Goal: Task Accomplishment & Management: Complete application form

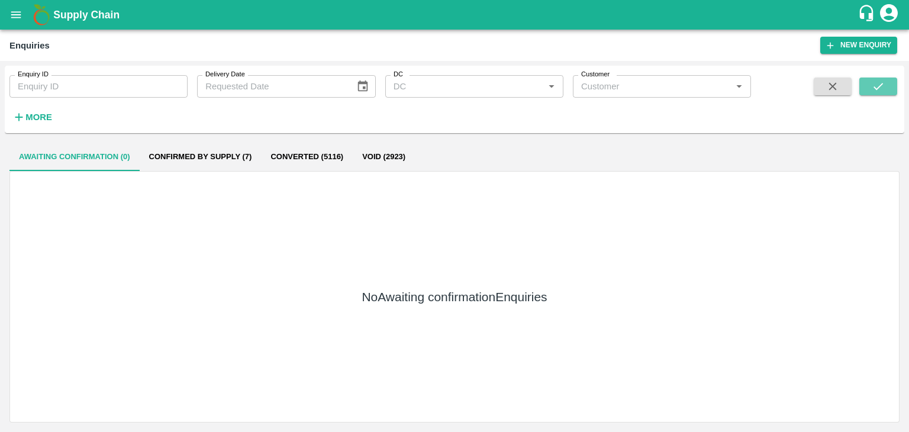
click at [864, 78] on button "submit" at bounding box center [878, 87] width 38 height 18
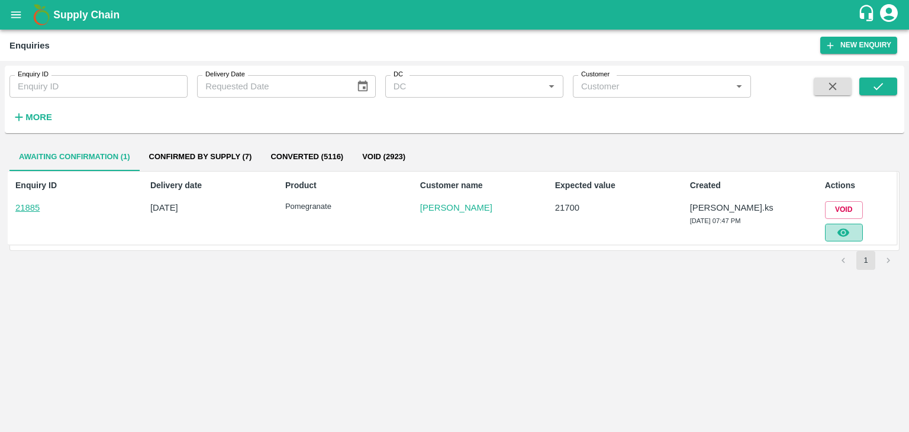
click at [853, 227] on button "button" at bounding box center [844, 233] width 38 height 18
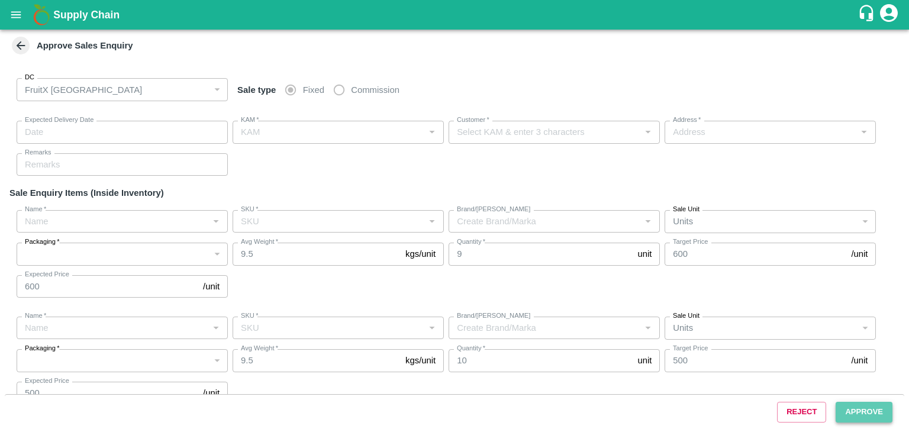
click at [851, 412] on button "Approve" at bounding box center [863, 412] width 57 height 21
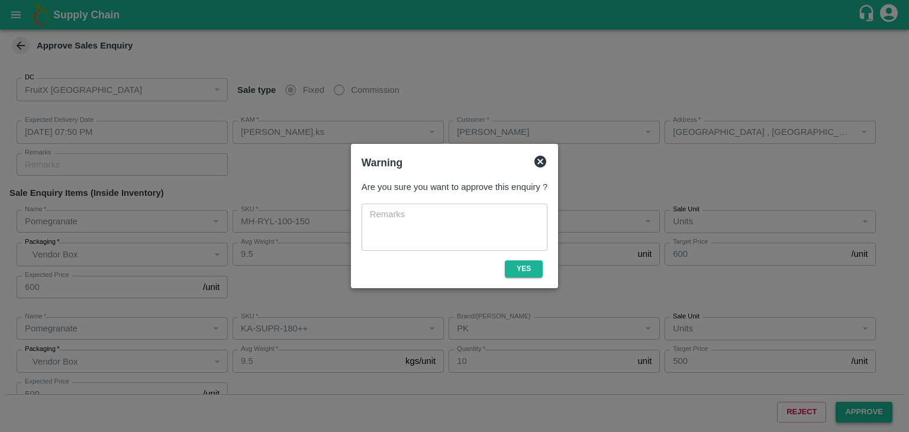
type input "[DATE] 07:50 PM"
type input "[PERSON_NAME].ks"
type input "[PERSON_NAME]"
type input "[GEOGRAPHIC_DATA] , [GEOGRAPHIC_DATA], [GEOGRAPHIC_DATA] , [GEOGRAPHIC_DATA], […"
type input "Pomegranate"
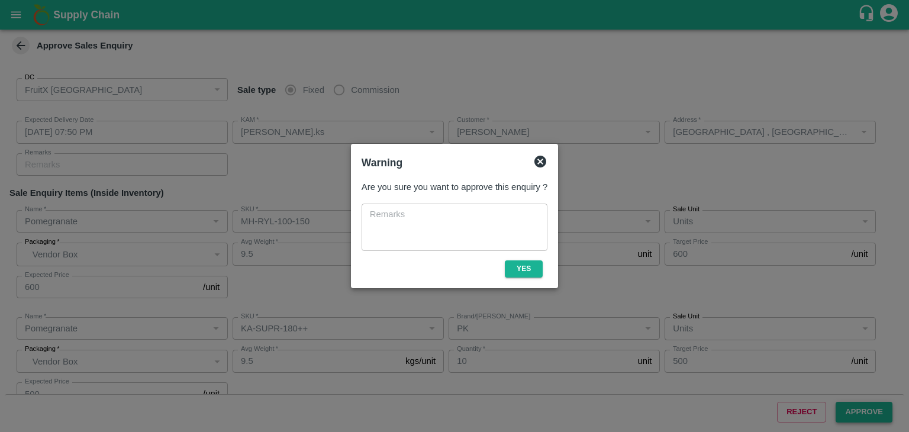
type input "MH-RYL-100-150"
type input "PK"
type input "Pomegranate"
type input "KA-SUPR-180++"
type input "PK"
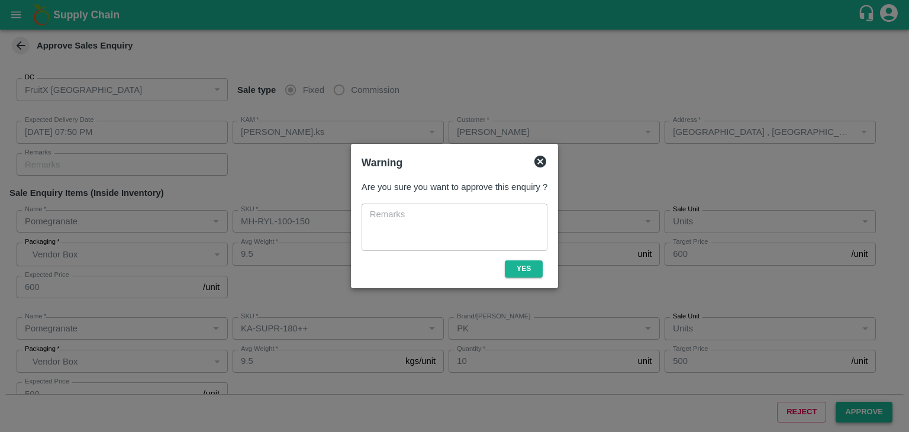
type input "Pomegranate"
type input "KA-Loose B"
type input "PK"
type input "Pomegranate"
type input "KA-SUPR-100++"
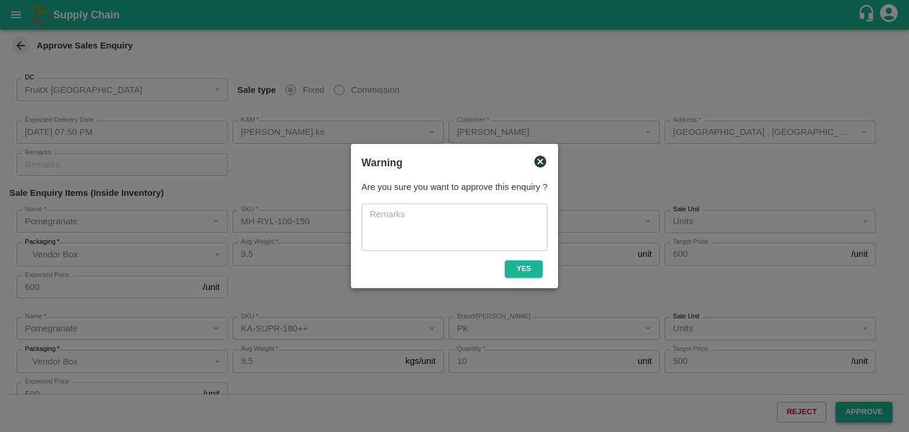
type input "BV"
type input "Others"
type input "Pomegranate"
type input "KA-Loose A"
type input "BV"
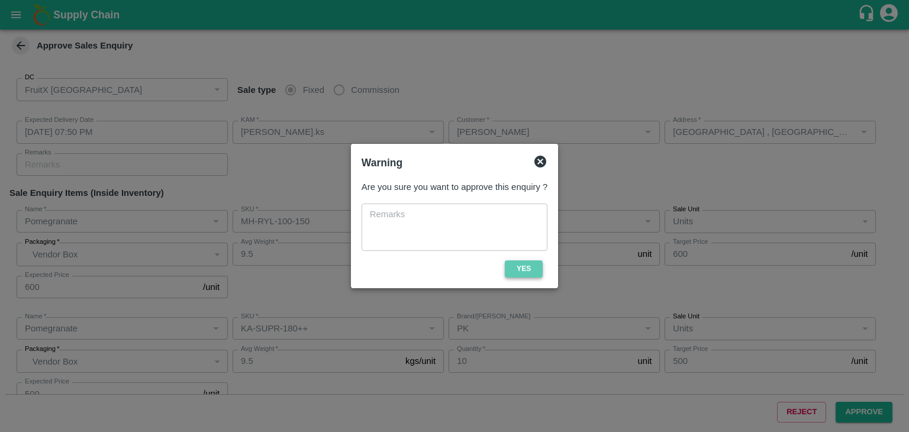
click at [512, 266] on button "Yes" at bounding box center [524, 268] width 38 height 17
